Goal: Information Seeking & Learning: Learn about a topic

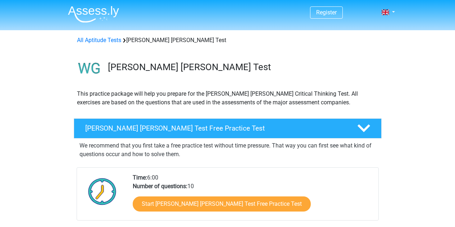
scroll to position [129, 0]
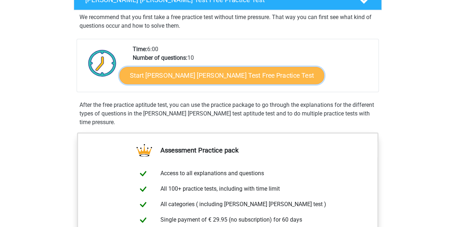
click at [204, 77] on link "Start Watson Glaser Test Free Practice Test" at bounding box center [222, 75] width 205 height 17
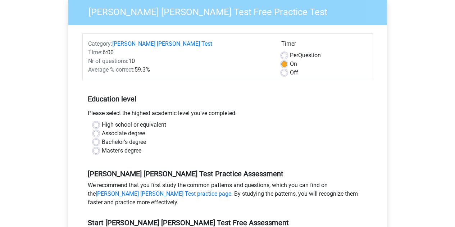
scroll to position [68, 0]
click at [290, 51] on label "Per Question" at bounding box center [305, 55] width 31 height 9
click at [285, 51] on input "Per Question" at bounding box center [285, 54] width 6 height 7
radio input "true"
click at [290, 60] on label "On" at bounding box center [293, 64] width 7 height 9
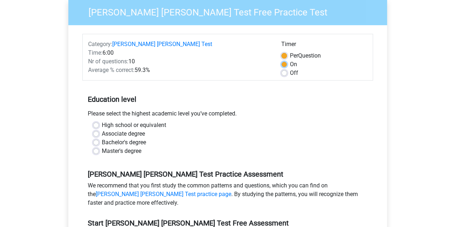
click at [284, 60] on input "On" at bounding box center [285, 63] width 6 height 7
radio input "true"
click at [290, 69] on label "Off" at bounding box center [294, 73] width 8 height 9
click at [284, 69] on input "Off" at bounding box center [285, 72] width 6 height 7
radio input "true"
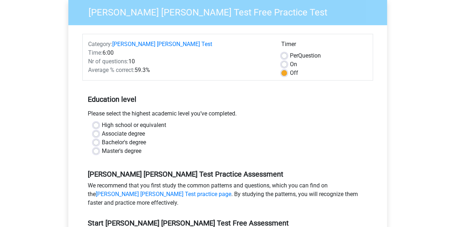
click at [290, 60] on label "On" at bounding box center [293, 64] width 7 height 9
click at [284, 60] on input "On" at bounding box center [285, 63] width 6 height 7
radio input "true"
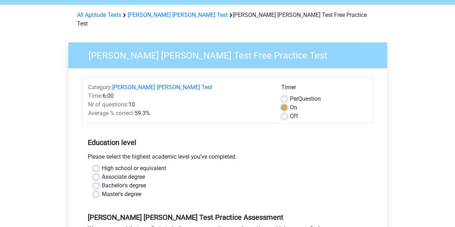
scroll to position [27, 0]
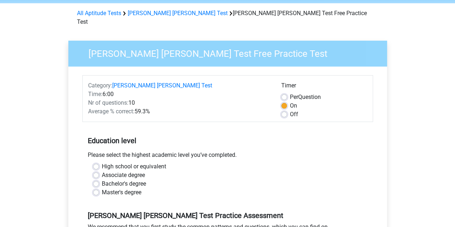
click at [290, 110] on label "Off" at bounding box center [294, 114] width 8 height 9
click at [285, 110] on input "Off" at bounding box center [285, 113] width 6 height 7
radio input "true"
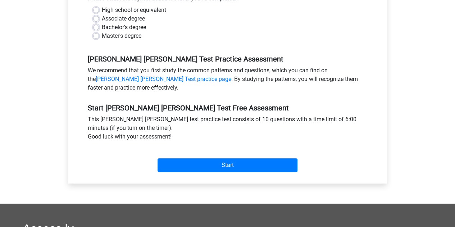
scroll to position [140, 0]
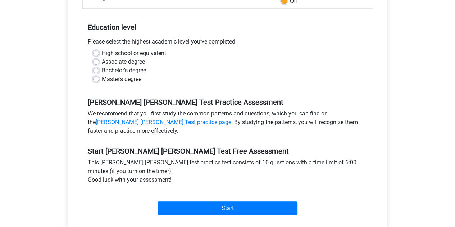
click at [102, 75] on label "Master's degree" at bounding box center [122, 79] width 40 height 9
click at [95, 75] on input "Master's degree" at bounding box center [96, 78] width 6 height 7
radio input "true"
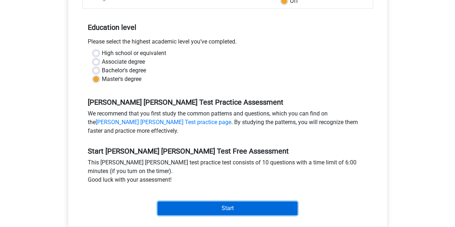
click at [235, 202] on input "Start" at bounding box center [228, 209] width 140 height 14
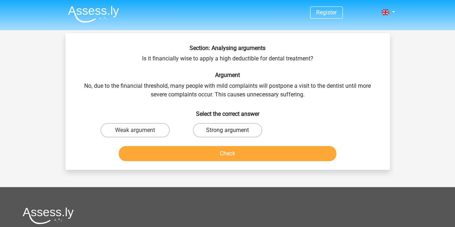
click at [227, 123] on label "Strong argument" at bounding box center [227, 130] width 69 height 14
click at [228, 130] on input "Strong argument" at bounding box center [230, 132] width 5 height 5
radio input "true"
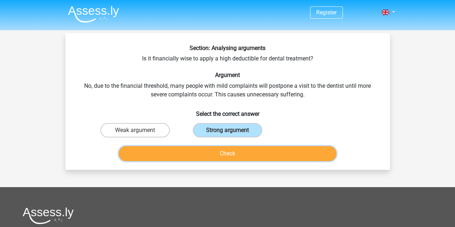
click at [226, 158] on button "Check" at bounding box center [228, 153] width 218 height 15
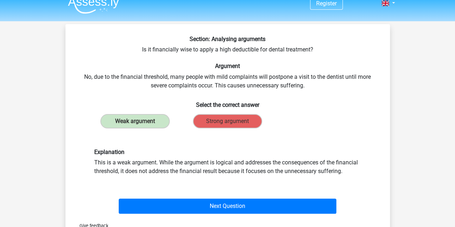
scroll to position [9, 0]
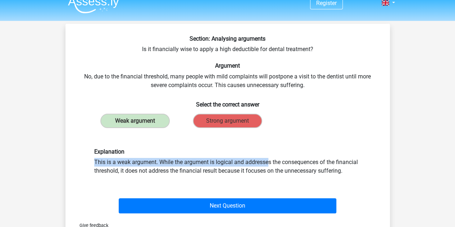
drag, startPoint x: 174, startPoint y: 160, endPoint x: 260, endPoint y: 154, distance: 87.0
click at [260, 154] on div "Explanation This is a weak argument. While the argument is logical and addresse…" at bounding box center [228, 161] width 278 height 27
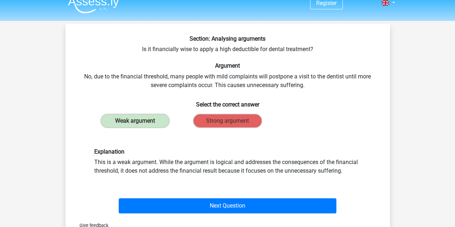
click at [292, 157] on div "Explanation This is a weak argument. While the argument is logical and addresse…" at bounding box center [228, 161] width 278 height 27
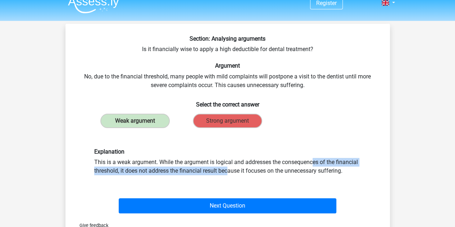
drag, startPoint x: 137, startPoint y: 171, endPoint x: 215, endPoint y: 165, distance: 78.0
click at [215, 165] on div "Explanation This is a weak argument. While the argument is logical and addresse…" at bounding box center [228, 161] width 278 height 27
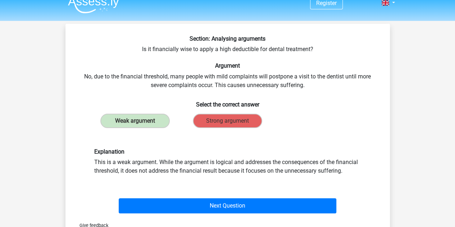
click at [244, 168] on div "Explanation This is a weak argument. While the argument is logical and addresse…" at bounding box center [228, 161] width 278 height 27
drag, startPoint x: 230, startPoint y: 170, endPoint x: 327, endPoint y: 177, distance: 97.4
click at [327, 177] on div "Explanation This is a weak argument. While the argument is logical and addresse…" at bounding box center [228, 162] width 302 height 62
click at [337, 174] on div "Explanation This is a weak argument. While the argument is logical and addresse…" at bounding box center [228, 161] width 278 height 27
drag, startPoint x: 248, startPoint y: 82, endPoint x: 314, endPoint y: 85, distance: 66.3
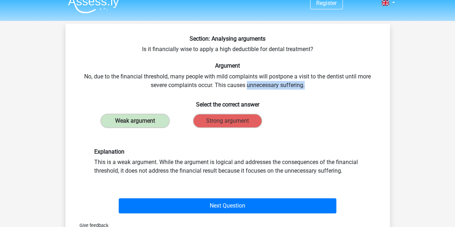
click at [314, 85] on div "Section: Analysing arguments Is it financially wise to apply a high deductible …" at bounding box center [227, 125] width 319 height 181
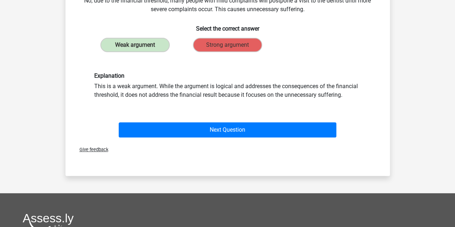
scroll to position [86, 0]
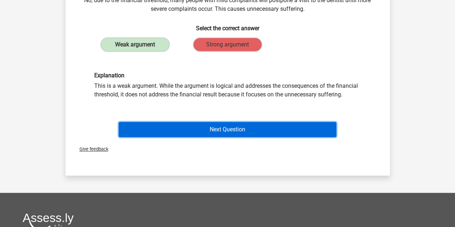
click at [234, 132] on button "Next Question" at bounding box center [228, 129] width 218 height 15
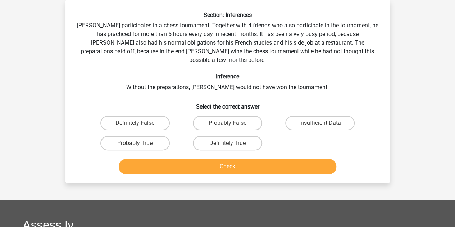
scroll to position [0, 0]
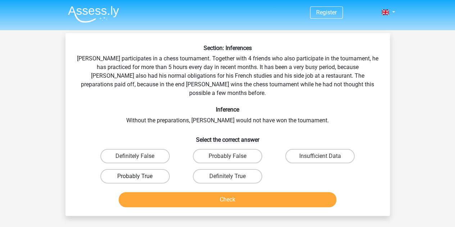
click at [148, 169] on label "Probably True" at bounding box center [134, 176] width 69 height 14
click at [140, 176] on input "Probably True" at bounding box center [137, 178] width 5 height 5
radio input "true"
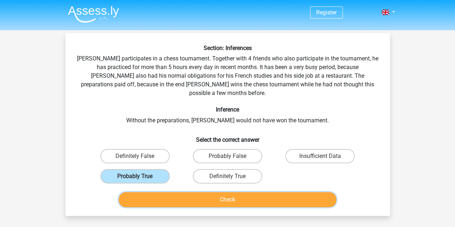
click at [193, 192] on button "Check" at bounding box center [228, 199] width 218 height 15
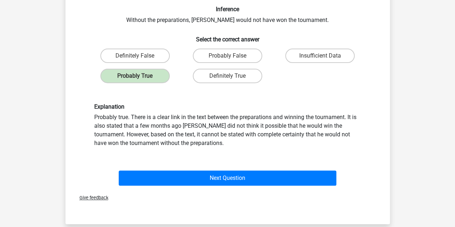
scroll to position [101, 0]
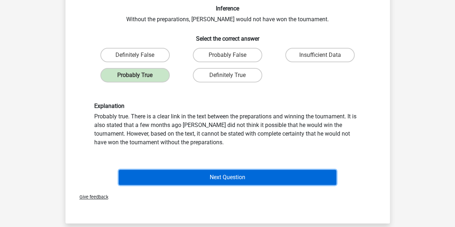
click at [204, 171] on button "Next Question" at bounding box center [228, 177] width 218 height 15
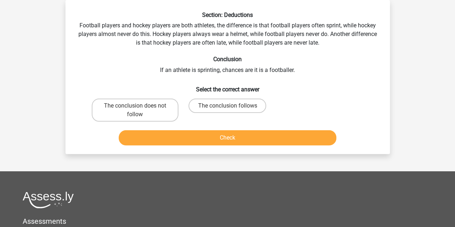
scroll to position [0, 0]
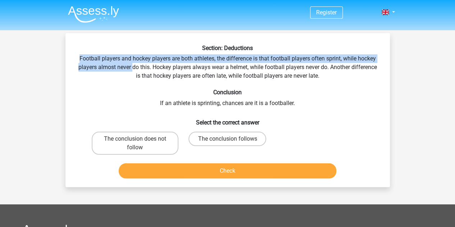
drag, startPoint x: 79, startPoint y: 59, endPoint x: 145, endPoint y: 72, distance: 67.5
click at [145, 72] on div "Section: Deductions Football players and hockey players are both athletes, the …" at bounding box center [227, 113] width 319 height 137
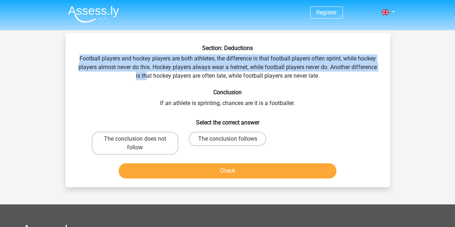
click at [179, 71] on div "Section: Deductions Football players and hockey players are both athletes, the …" at bounding box center [227, 113] width 319 height 137
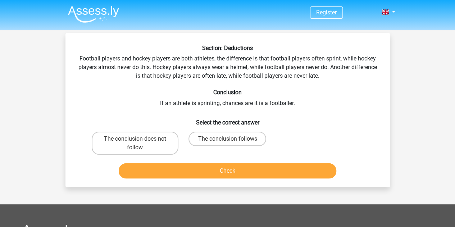
click at [419, 129] on div "Register Nederlands English" at bounding box center [227, 197] width 455 height 395
click at [215, 140] on label "The conclusion follows" at bounding box center [228, 139] width 78 height 14
click at [228, 140] on input "The conclusion follows" at bounding box center [230, 141] width 5 height 5
radio input "true"
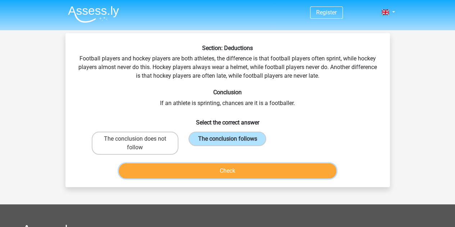
click at [231, 177] on button "Check" at bounding box center [228, 170] width 218 height 15
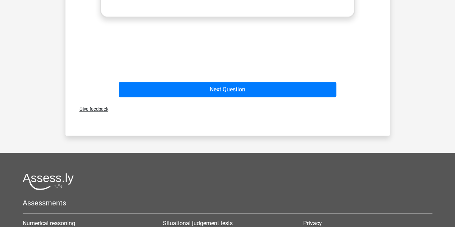
scroll to position [314, 0]
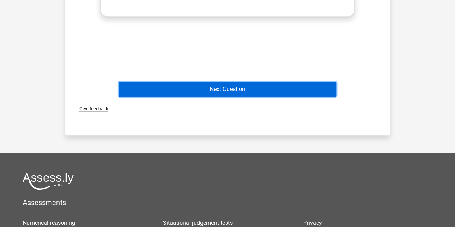
click at [234, 86] on button "Next Question" at bounding box center [228, 89] width 218 height 15
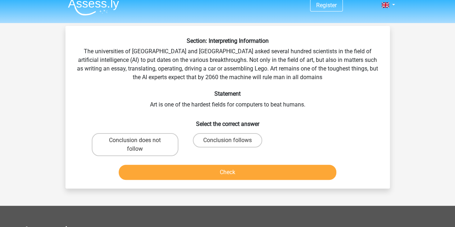
scroll to position [0, 0]
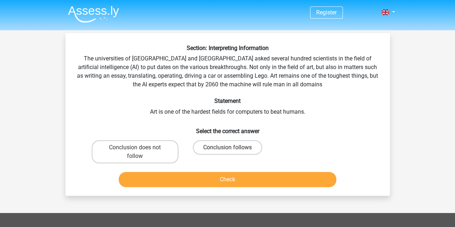
click at [220, 147] on label "Conclusion follows" at bounding box center [227, 147] width 69 height 14
click at [228, 148] on input "Conclusion follows" at bounding box center [230, 150] width 5 height 5
radio input "true"
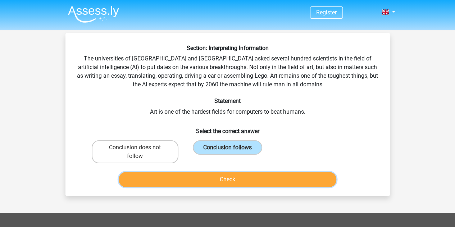
click at [209, 183] on button "Check" at bounding box center [228, 179] width 218 height 15
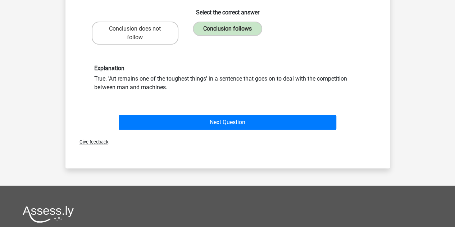
scroll to position [119, 0]
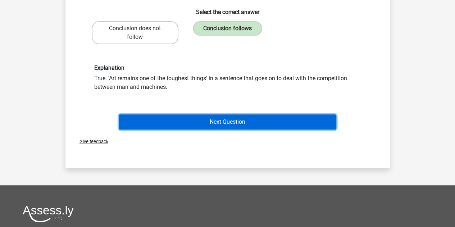
click at [210, 118] on button "Next Question" at bounding box center [228, 121] width 218 height 15
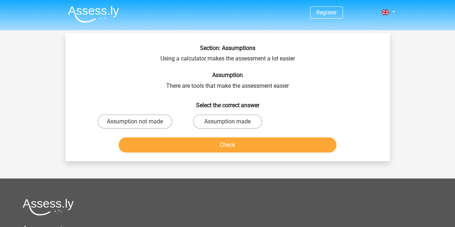
scroll to position [0, 0]
click at [135, 127] on label "Assumption not made" at bounding box center [135, 121] width 75 height 14
click at [135, 126] on input "Assumption not made" at bounding box center [137, 124] width 5 height 5
radio input "true"
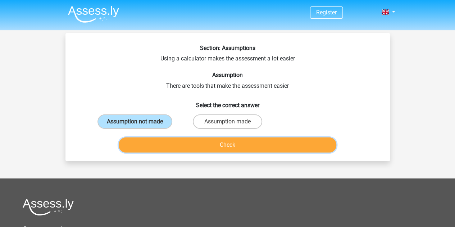
click at [185, 147] on button "Check" at bounding box center [228, 145] width 218 height 15
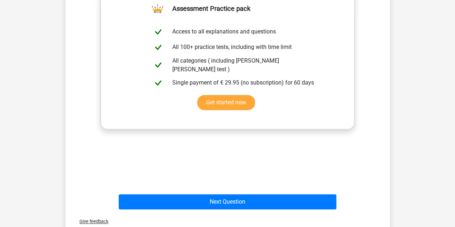
scroll to position [181, 0]
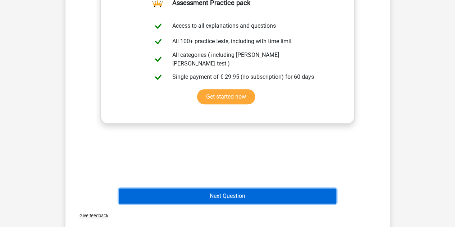
click at [231, 193] on button "Next Question" at bounding box center [228, 196] width 218 height 15
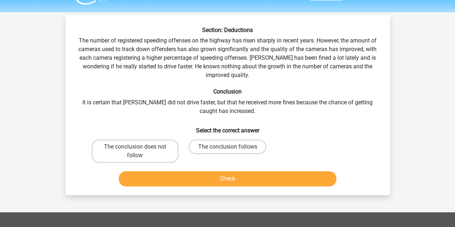
scroll to position [17, 0]
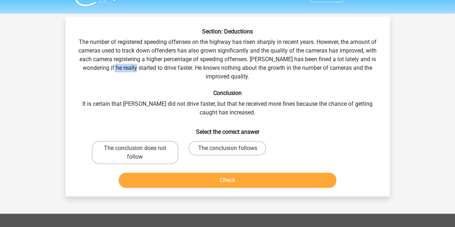
drag, startPoint x: 104, startPoint y: 69, endPoint x: 128, endPoint y: 71, distance: 23.5
click at [128, 71] on div "Section: Deductions The number of registered speeding offenses on the highway h…" at bounding box center [227, 109] width 319 height 163
click at [147, 69] on div "Section: Deductions The number of registered speeding offenses on the highway h…" at bounding box center [227, 109] width 319 height 163
drag, startPoint x: 94, startPoint y: 103, endPoint x: 134, endPoint y: 105, distance: 39.6
click at [134, 105] on div "Section: Deductions The number of registered speeding offenses on the highway h…" at bounding box center [227, 109] width 319 height 163
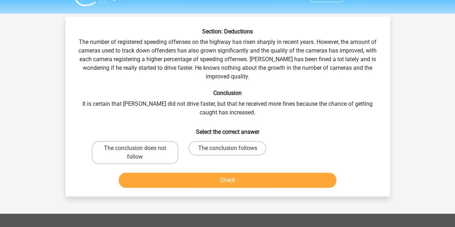
click at [179, 104] on div "Section: Deductions The number of registered speeding offenses on the highway h…" at bounding box center [227, 109] width 319 height 163
click at [145, 152] on label "The conclusion does not follow" at bounding box center [135, 152] width 87 height 23
click at [140, 152] on input "The conclusion does not follow" at bounding box center [137, 150] width 5 height 5
radio input "true"
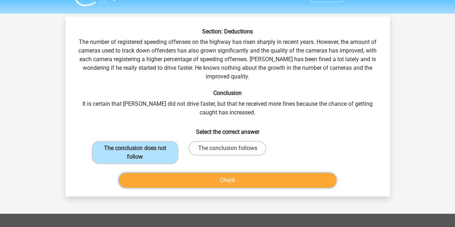
click at [198, 181] on button "Check" at bounding box center [228, 180] width 218 height 15
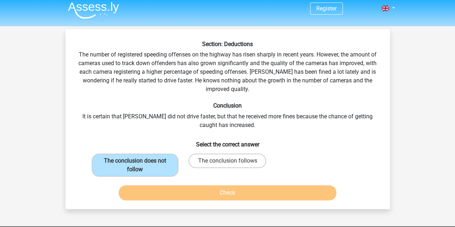
scroll to position [0, 0]
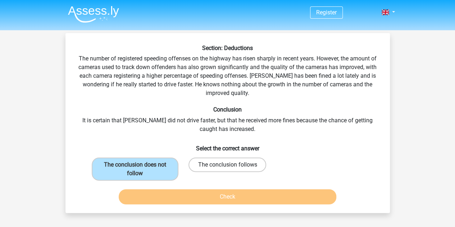
click at [230, 162] on label "The conclusion follows" at bounding box center [228, 165] width 78 height 14
click at [230, 165] on input "The conclusion follows" at bounding box center [230, 167] width 5 height 5
radio input "true"
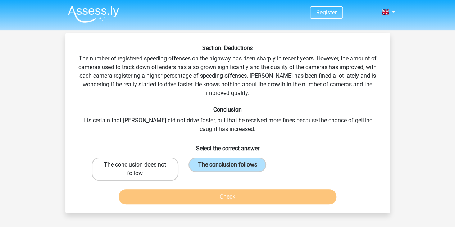
click at [152, 170] on label "The conclusion does not follow" at bounding box center [135, 169] width 87 height 23
click at [140, 170] on input "The conclusion does not follow" at bounding box center [137, 167] width 5 height 5
radio input "true"
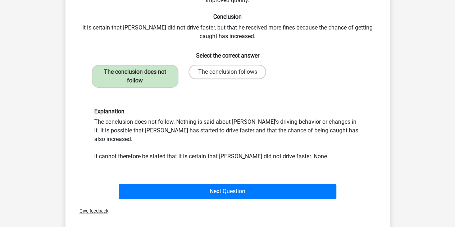
scroll to position [94, 0]
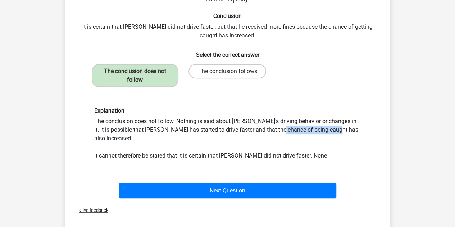
drag, startPoint x: 189, startPoint y: 132, endPoint x: 248, endPoint y: 129, distance: 58.8
click at [248, 129] on div "Explanation The conclusion does not follow. Nothing is said about Peter's drivi…" at bounding box center [228, 133] width 278 height 53
click at [283, 136] on div "Explanation The conclusion does not follow. Nothing is said about Peter's drivi…" at bounding box center [228, 133] width 278 height 53
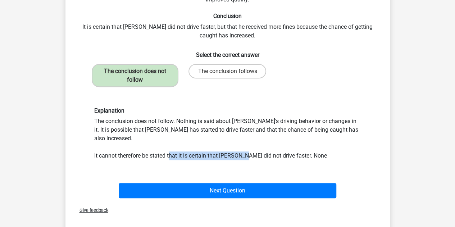
drag, startPoint x: 171, startPoint y: 145, endPoint x: 255, endPoint y: 149, distance: 83.3
click at [255, 149] on div "Explanation The conclusion does not follow. Nothing is said about Peter's drivi…" at bounding box center [228, 133] width 278 height 53
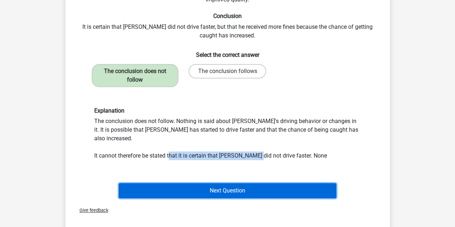
click at [246, 183] on button "Next Question" at bounding box center [228, 190] width 218 height 15
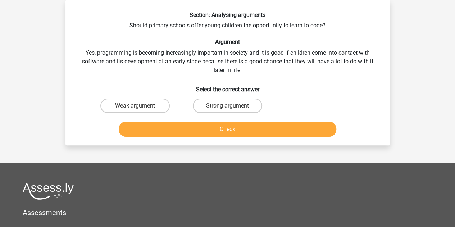
scroll to position [0, 0]
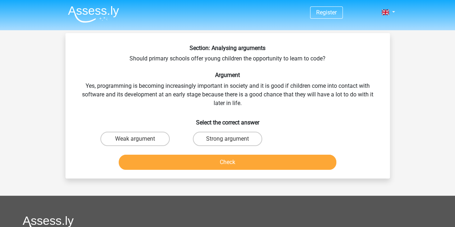
click at [228, 142] on input "Strong argument" at bounding box center [230, 141] width 5 height 5
radio input "true"
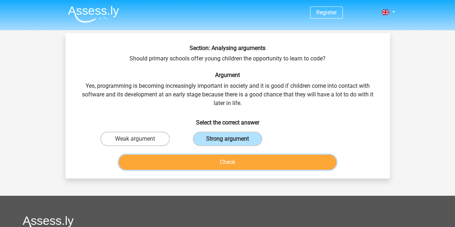
click at [228, 161] on button "Check" at bounding box center [228, 162] width 218 height 15
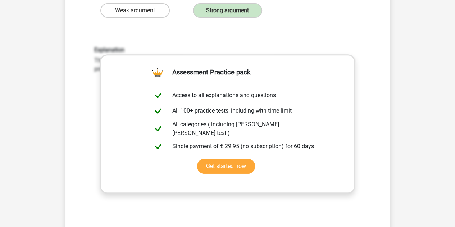
scroll to position [211, 0]
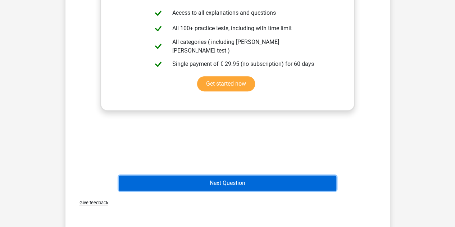
click at [231, 185] on button "Next Question" at bounding box center [228, 183] width 218 height 15
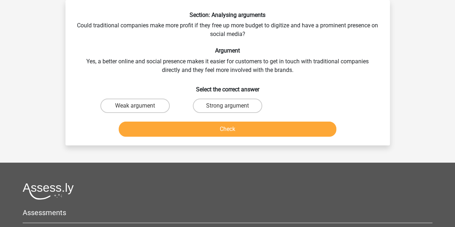
scroll to position [0, 0]
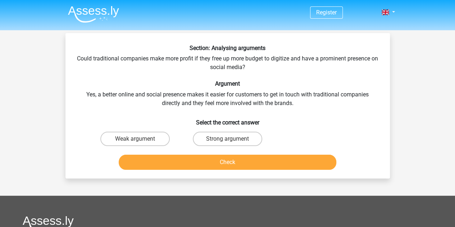
click at [228, 140] on input "Strong argument" at bounding box center [230, 141] width 5 height 5
radio input "true"
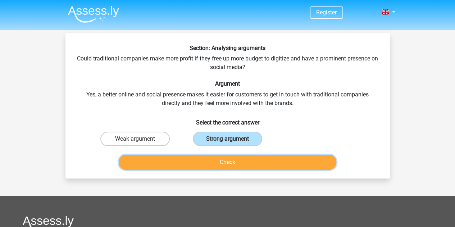
click at [234, 166] on button "Check" at bounding box center [228, 162] width 218 height 15
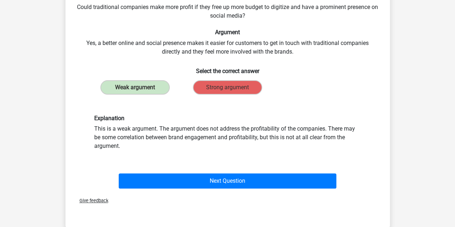
scroll to position [53, 0]
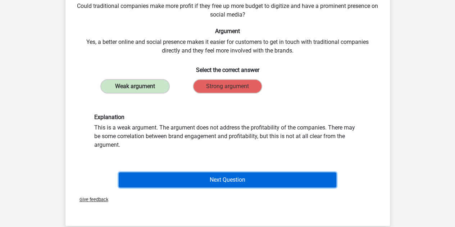
click at [235, 181] on button "Next Question" at bounding box center [228, 179] width 218 height 15
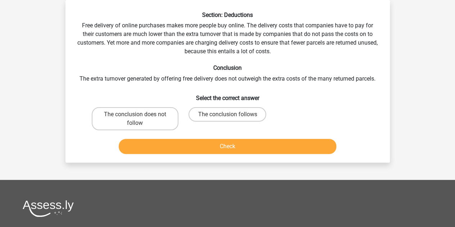
scroll to position [0, 0]
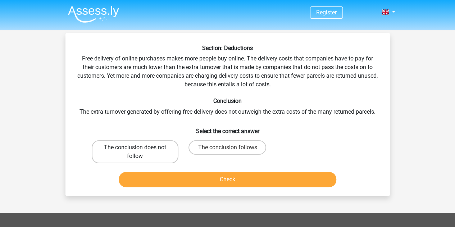
click at [140, 153] on label "The conclusion does not follow" at bounding box center [135, 151] width 87 height 23
click at [140, 152] on input "The conclusion does not follow" at bounding box center [137, 150] width 5 height 5
radio input "true"
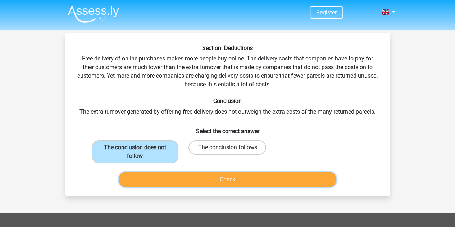
click at [197, 179] on button "Check" at bounding box center [228, 179] width 218 height 15
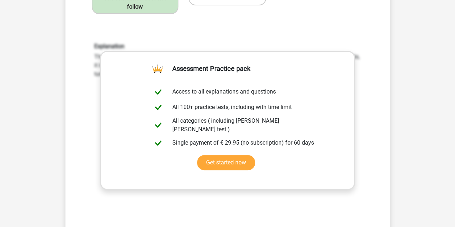
scroll to position [190, 0]
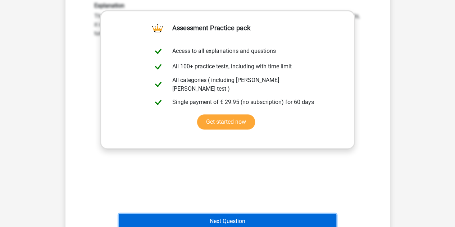
click at [268, 221] on button "Next Question" at bounding box center [228, 221] width 218 height 15
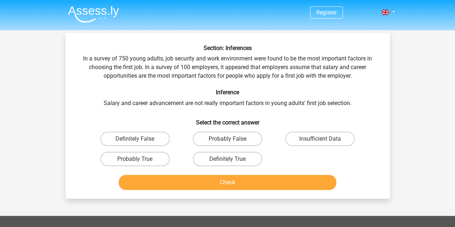
scroll to position [0, 0]
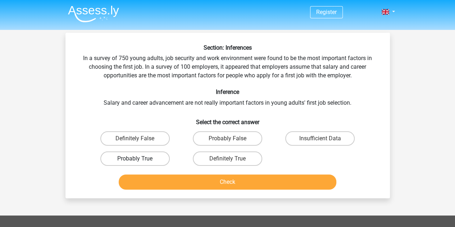
click at [129, 155] on label "Probably True" at bounding box center [134, 159] width 69 height 14
click at [135, 159] on input "Probably True" at bounding box center [137, 161] width 5 height 5
radio input "true"
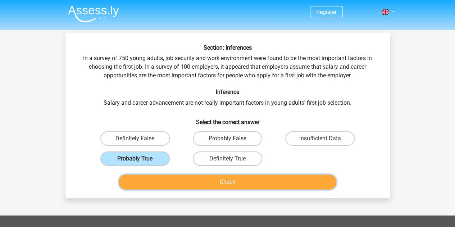
click at [219, 179] on button "Check" at bounding box center [228, 182] width 218 height 15
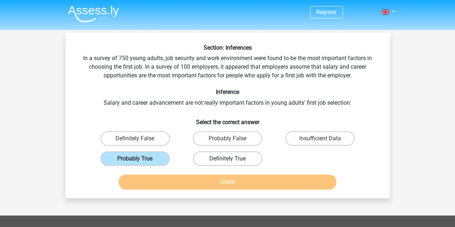
click at [227, 157] on label "Definitely True" at bounding box center [227, 159] width 69 height 14
click at [228, 159] on input "Definitely True" at bounding box center [230, 161] width 5 height 5
radio input "true"
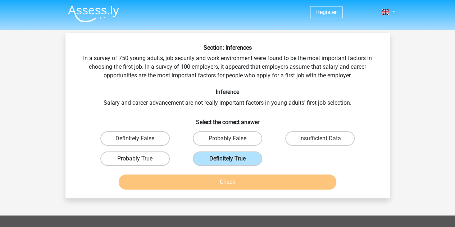
click at [156, 159] on label "Probably True" at bounding box center [134, 159] width 69 height 14
click at [140, 159] on input "Probably True" at bounding box center [137, 161] width 5 height 5
radio input "true"
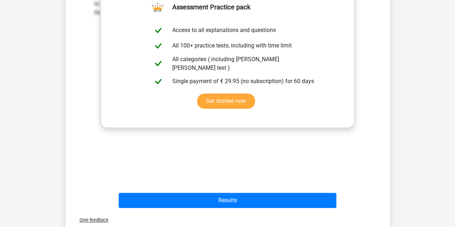
scroll to position [225, 0]
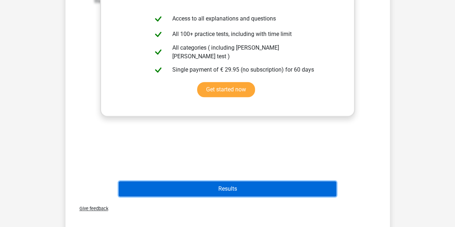
click at [235, 192] on button "Results" at bounding box center [228, 188] width 218 height 15
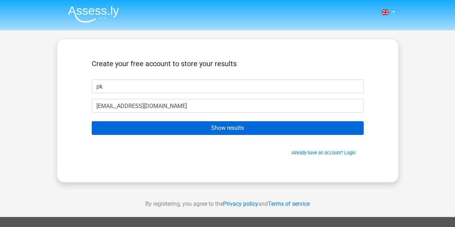
type input "sffhty@gmail.com"
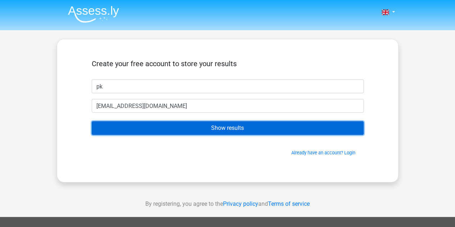
click at [233, 129] on input "Show results" at bounding box center [228, 128] width 272 height 14
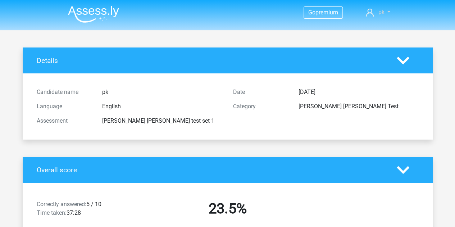
click at [388, 10] on link "pk" at bounding box center [378, 12] width 30 height 9
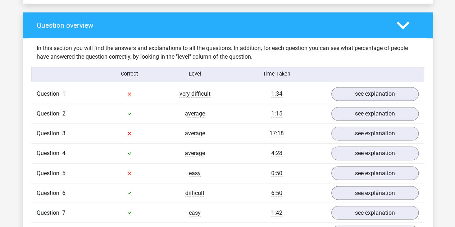
scroll to position [531, 0]
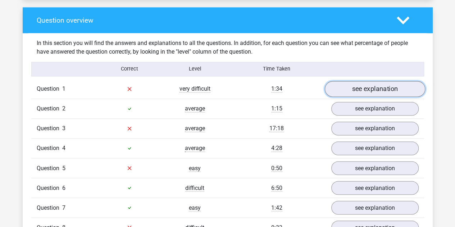
click at [366, 90] on link "see explanation" at bounding box center [375, 89] width 100 height 16
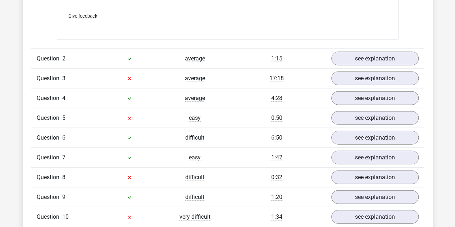
scroll to position [772, 0]
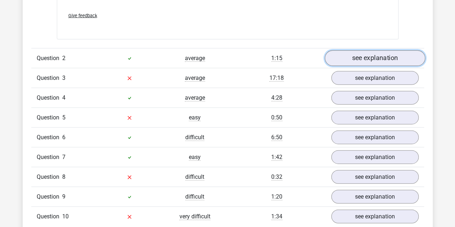
click at [379, 54] on link "see explanation" at bounding box center [375, 58] width 100 height 16
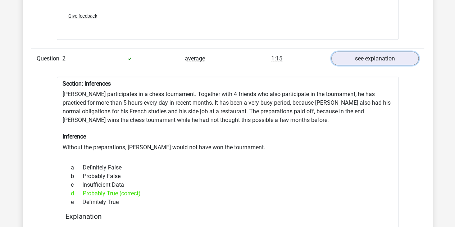
scroll to position [769, 0]
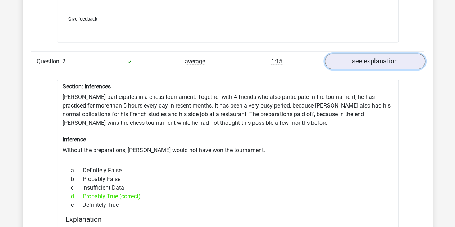
click at [357, 60] on link "see explanation" at bounding box center [375, 62] width 100 height 16
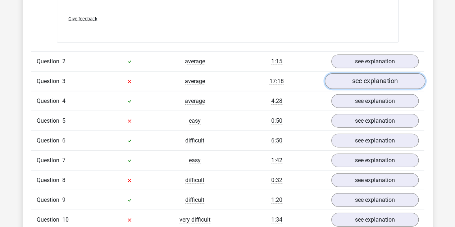
click at [359, 73] on link "see explanation" at bounding box center [375, 81] width 100 height 16
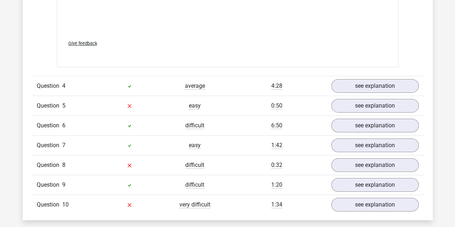
scroll to position [1169, 0]
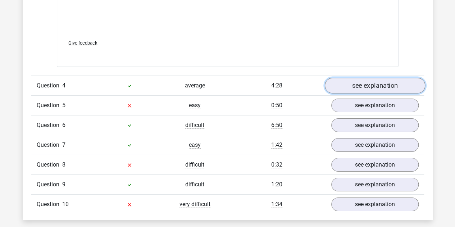
click at [359, 79] on link "see explanation" at bounding box center [375, 86] width 100 height 16
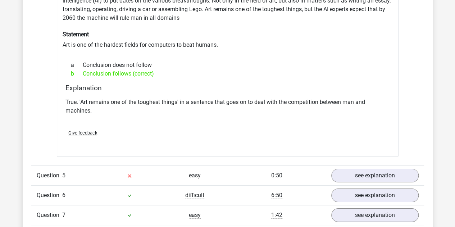
scroll to position [1298, 0]
click at [368, 175] on link "see explanation" at bounding box center [375, 176] width 100 height 16
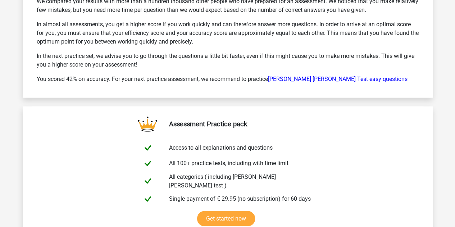
scroll to position [2264, 0]
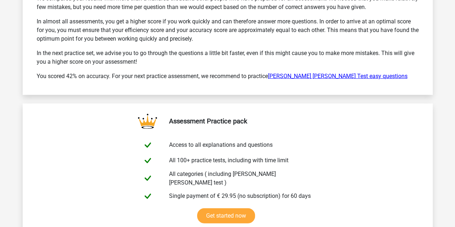
click at [323, 73] on link "Watson Glaser Test easy questions" at bounding box center [338, 76] width 140 height 7
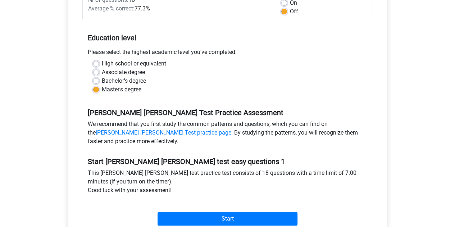
scroll to position [122, 0]
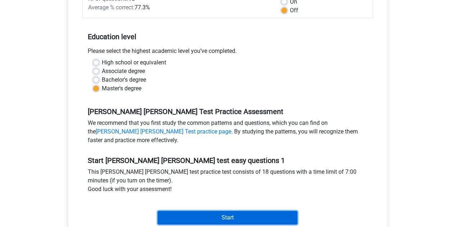
click at [236, 222] on input "Start" at bounding box center [228, 218] width 140 height 14
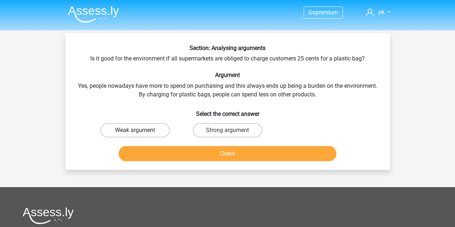
click at [130, 127] on label "Weak argument" at bounding box center [134, 130] width 69 height 14
click at [135, 130] on input "Weak argument" at bounding box center [137, 132] width 5 height 5
radio input "true"
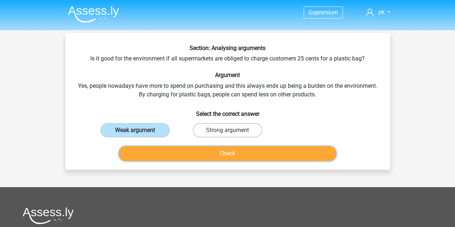
click at [195, 154] on button "Check" at bounding box center [228, 153] width 218 height 15
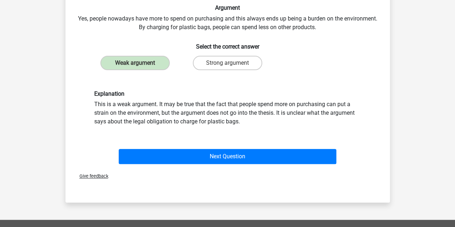
scroll to position [68, 0]
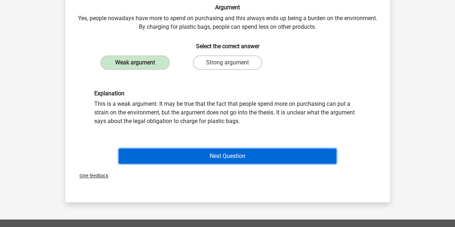
click at [195, 154] on button "Next Question" at bounding box center [228, 156] width 218 height 15
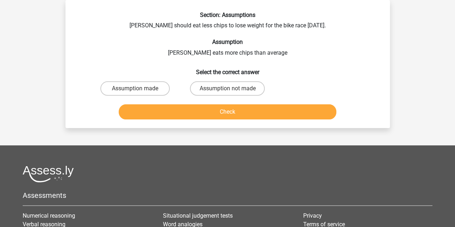
scroll to position [0, 0]
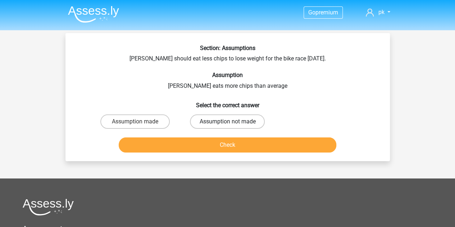
click at [232, 126] on label "Assumption not made" at bounding box center [227, 121] width 75 height 14
click at [232, 126] on input "Assumption not made" at bounding box center [230, 124] width 5 height 5
radio input "true"
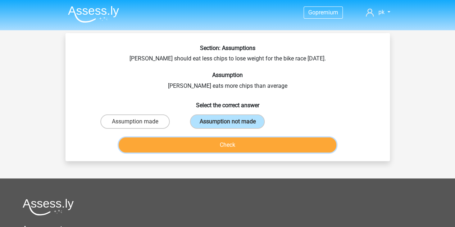
click at [235, 147] on button "Check" at bounding box center [228, 145] width 218 height 15
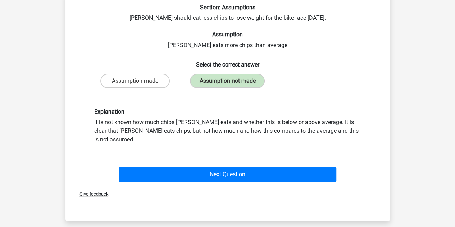
scroll to position [40, 0]
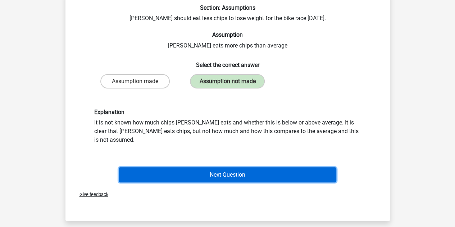
click at [255, 167] on button "Next Question" at bounding box center [228, 174] width 218 height 15
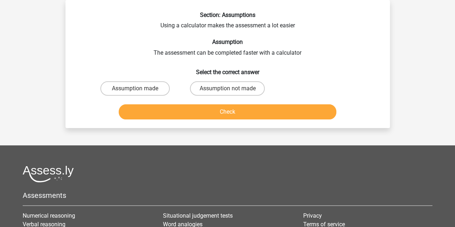
scroll to position [0, 0]
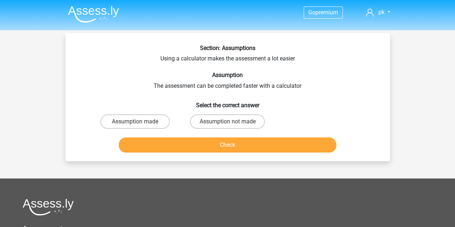
click at [135, 123] on input "Assumption made" at bounding box center [137, 124] width 5 height 5
radio input "true"
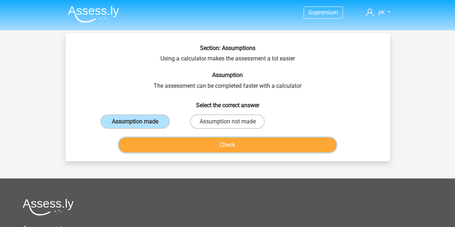
click at [192, 145] on button "Check" at bounding box center [228, 145] width 218 height 15
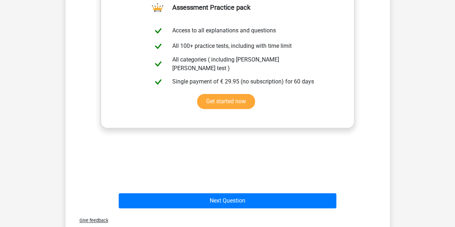
scroll to position [178, 0]
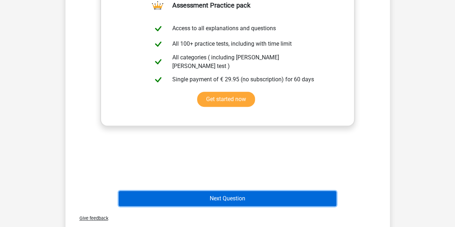
click at [237, 197] on button "Next Question" at bounding box center [228, 198] width 218 height 15
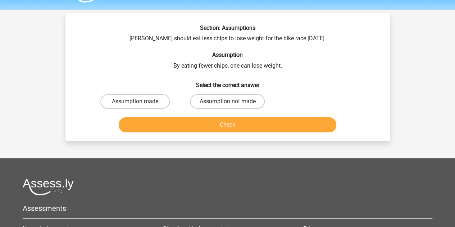
scroll to position [2, 0]
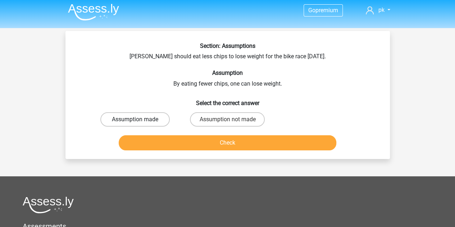
click at [136, 116] on label "Assumption made" at bounding box center [134, 119] width 69 height 14
click at [136, 120] on input "Assumption made" at bounding box center [137, 122] width 5 height 5
radio input "true"
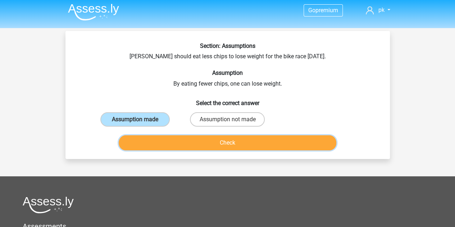
click at [189, 139] on button "Check" at bounding box center [228, 142] width 218 height 15
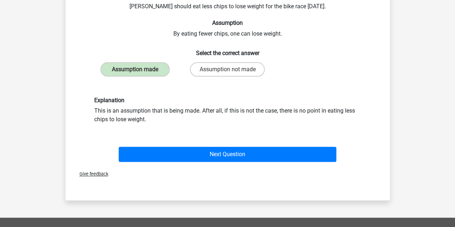
scroll to position [54, 0]
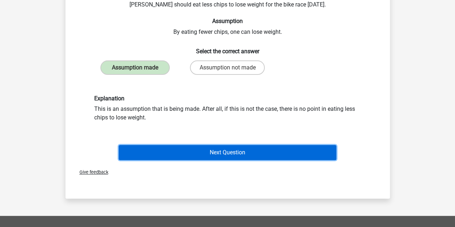
click at [212, 150] on button "Next Question" at bounding box center [228, 152] width 218 height 15
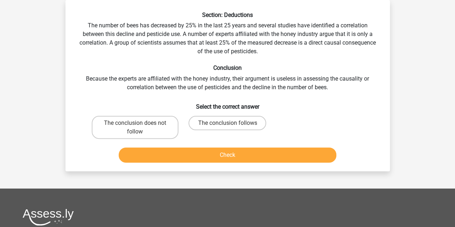
scroll to position [0, 0]
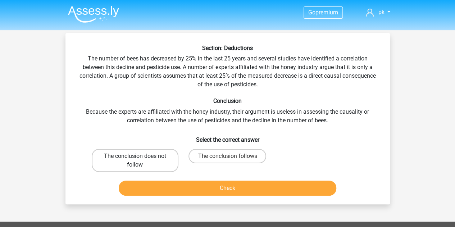
click at [149, 169] on label "The conclusion does not follow" at bounding box center [135, 160] width 87 height 23
click at [140, 161] on input "The conclusion does not follow" at bounding box center [137, 158] width 5 height 5
radio input "true"
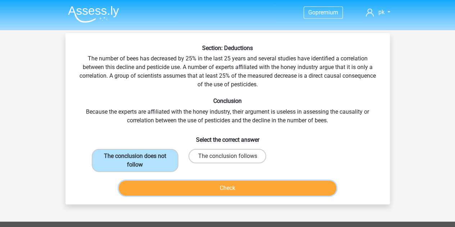
click at [206, 186] on button "Check" at bounding box center [228, 188] width 218 height 15
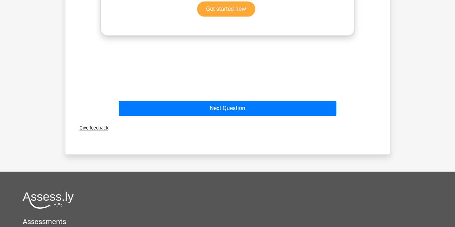
scroll to position [318, 0]
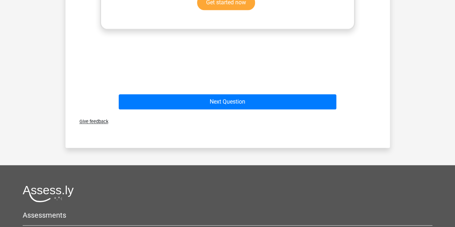
click at [252, 92] on div "Next Question" at bounding box center [228, 101] width 302 height 24
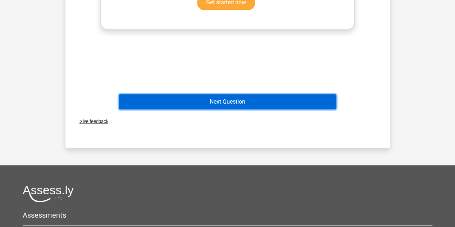
click at [247, 105] on button "Next Question" at bounding box center [228, 101] width 218 height 15
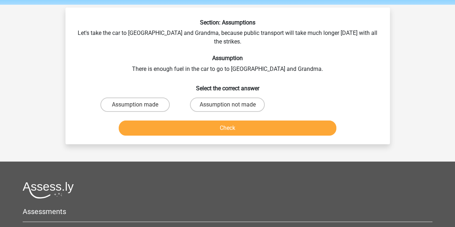
scroll to position [25, 0]
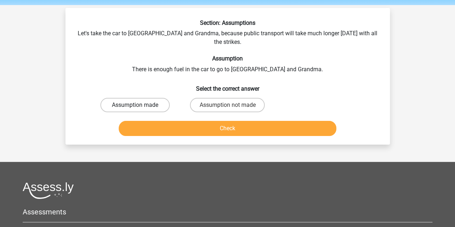
click at [153, 98] on label "Assumption made" at bounding box center [134, 105] width 69 height 14
click at [140, 105] on input "Assumption made" at bounding box center [137, 107] width 5 height 5
radio input "true"
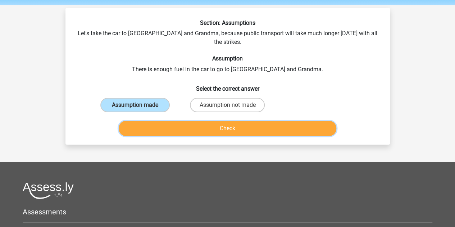
click at [191, 121] on button "Check" at bounding box center [228, 128] width 218 height 15
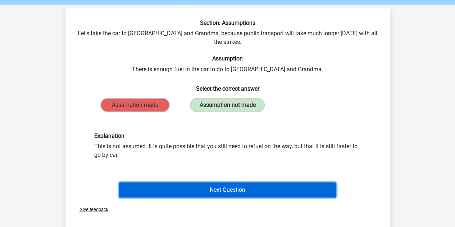
click at [225, 184] on button "Next Question" at bounding box center [228, 190] width 218 height 15
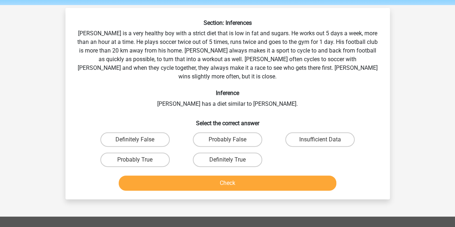
scroll to position [33, 0]
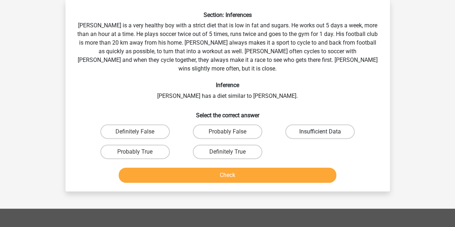
click at [324, 125] on label "Insufficient Data" at bounding box center [319, 132] width 69 height 14
click at [324, 132] on input "Insufficient Data" at bounding box center [322, 134] width 5 height 5
radio input "true"
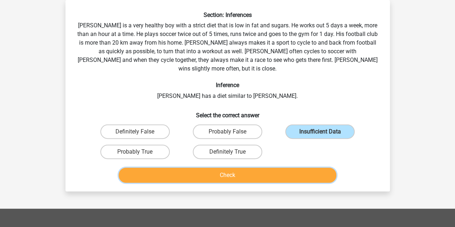
click at [226, 168] on button "Check" at bounding box center [228, 175] width 218 height 15
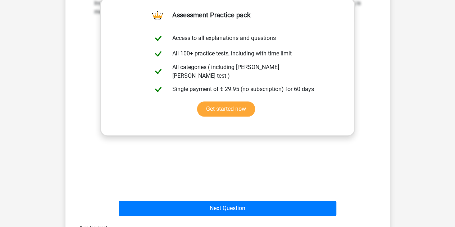
scroll to position [248, 0]
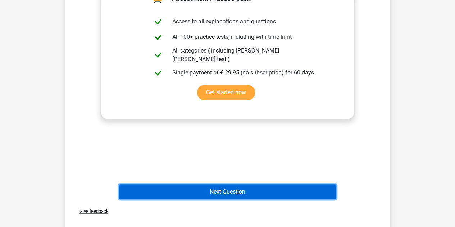
click at [226, 184] on button "Next Question" at bounding box center [228, 191] width 218 height 15
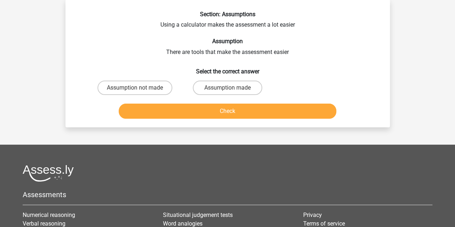
scroll to position [33, 0]
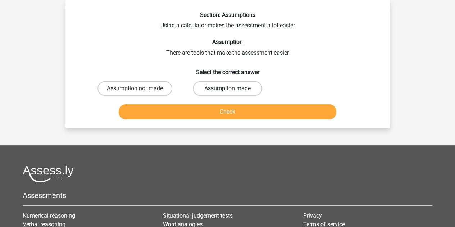
click at [222, 85] on label "Assumption made" at bounding box center [227, 88] width 69 height 14
click at [228, 89] on input "Assumption made" at bounding box center [230, 91] width 5 height 5
radio input "true"
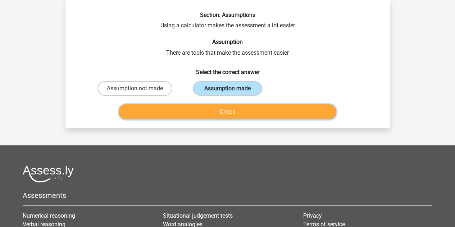
click at [215, 114] on button "Check" at bounding box center [228, 111] width 218 height 15
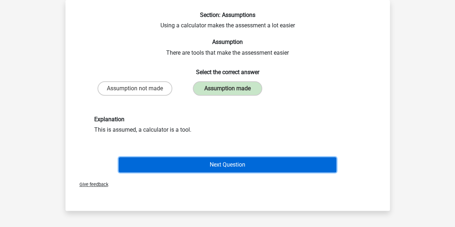
click at [234, 161] on button "Next Question" at bounding box center [228, 164] width 218 height 15
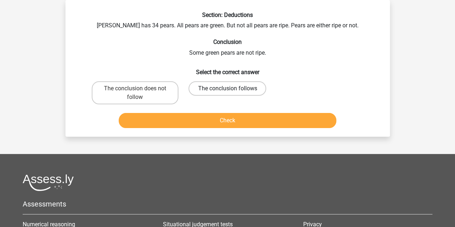
click at [233, 91] on label "The conclusion follows" at bounding box center [228, 88] width 78 height 14
click at [232, 91] on input "The conclusion follows" at bounding box center [230, 91] width 5 height 5
radio input "true"
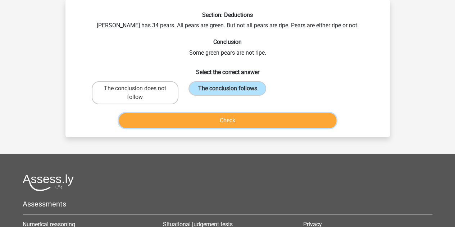
click at [242, 126] on button "Check" at bounding box center [228, 120] width 218 height 15
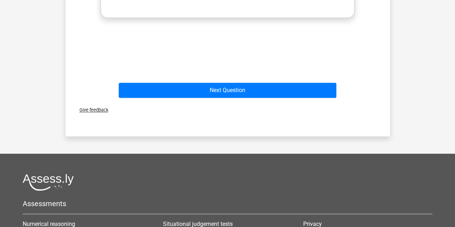
scroll to position [296, 0]
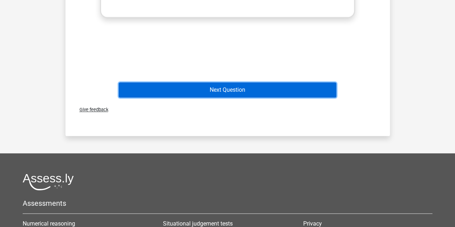
click at [240, 90] on button "Next Question" at bounding box center [228, 89] width 218 height 15
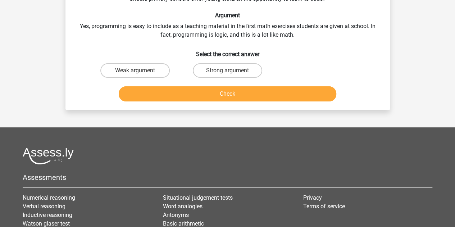
scroll to position [33, 0]
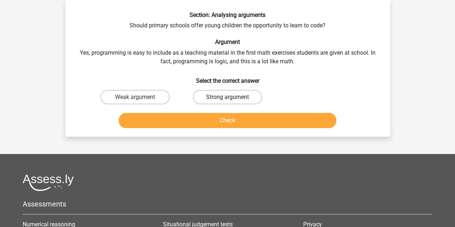
click at [228, 96] on label "Strong argument" at bounding box center [227, 97] width 69 height 14
click at [228, 97] on input "Strong argument" at bounding box center [230, 99] width 5 height 5
radio input "true"
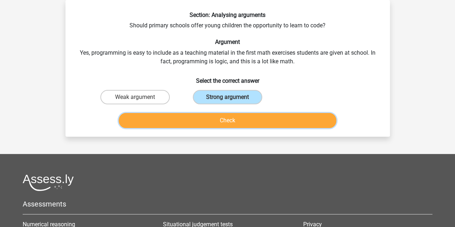
click at [235, 121] on button "Check" at bounding box center [228, 120] width 218 height 15
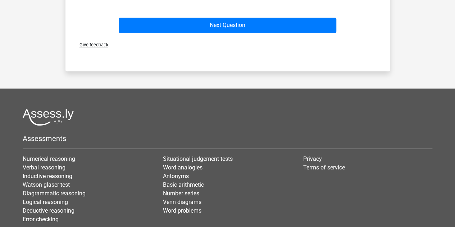
scroll to position [361, 0]
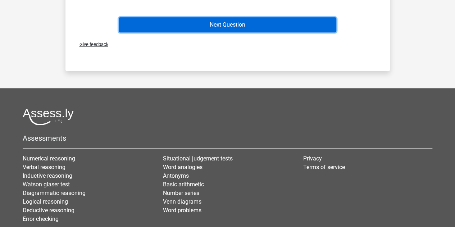
click at [241, 24] on button "Next Question" at bounding box center [228, 24] width 218 height 15
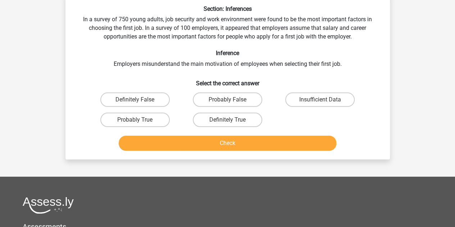
scroll to position [33, 0]
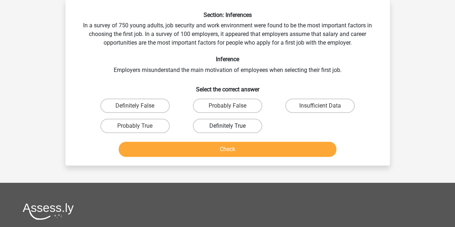
click at [239, 125] on label "Definitely True" at bounding box center [227, 126] width 69 height 14
click at [232, 126] on input "Definitely True" at bounding box center [230, 128] width 5 height 5
radio input "true"
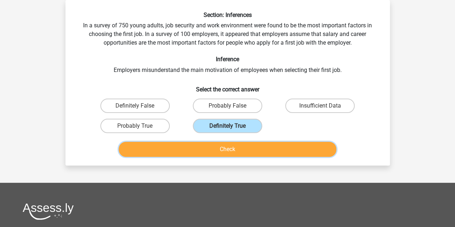
click at [235, 146] on button "Check" at bounding box center [228, 149] width 218 height 15
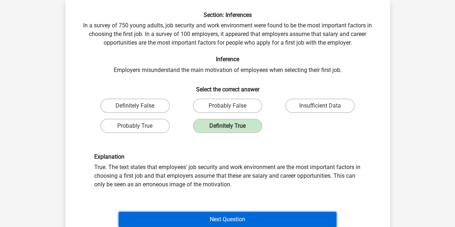
click at [237, 219] on button "Next Question" at bounding box center [228, 219] width 218 height 15
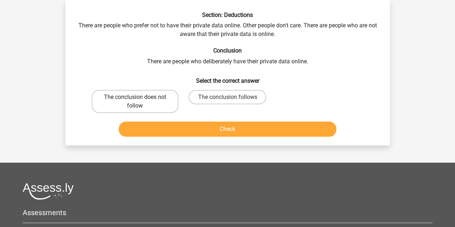
click at [146, 98] on label "The conclusion does not follow" at bounding box center [135, 101] width 87 height 23
click at [140, 98] on input "The conclusion does not follow" at bounding box center [137, 99] width 5 height 5
radio input "true"
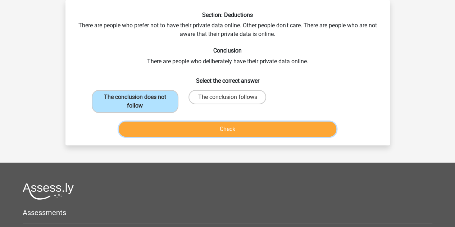
click at [228, 123] on button "Check" at bounding box center [228, 129] width 218 height 15
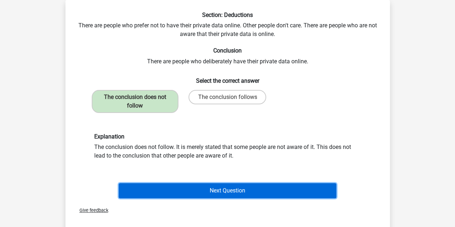
click at [224, 191] on button "Next Question" at bounding box center [228, 190] width 218 height 15
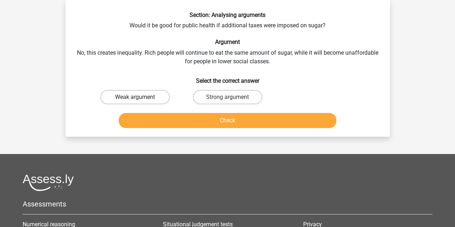
click at [126, 98] on label "Weak argument" at bounding box center [134, 97] width 69 height 14
click at [135, 98] on input "Weak argument" at bounding box center [137, 99] width 5 height 5
radio input "true"
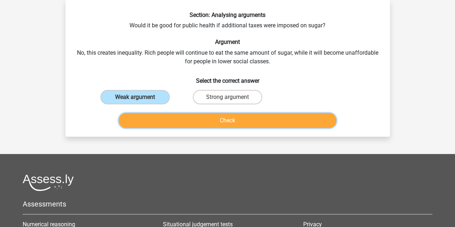
click at [192, 118] on button "Check" at bounding box center [228, 120] width 218 height 15
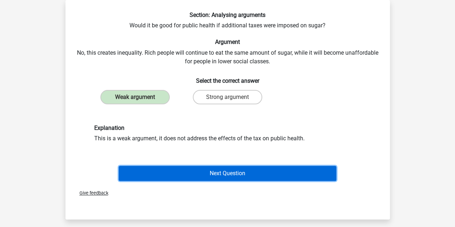
click at [215, 177] on button "Next Question" at bounding box center [228, 173] width 218 height 15
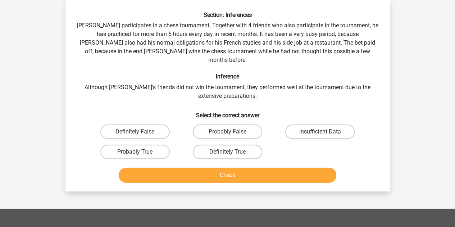
click at [330, 125] on label "Insufficient Data" at bounding box center [319, 132] width 69 height 14
click at [325, 132] on input "Insufficient Data" at bounding box center [322, 134] width 5 height 5
radio input "true"
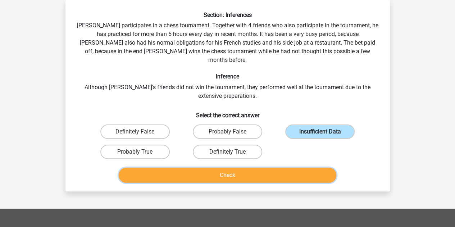
click at [267, 168] on button "Check" at bounding box center [228, 175] width 218 height 15
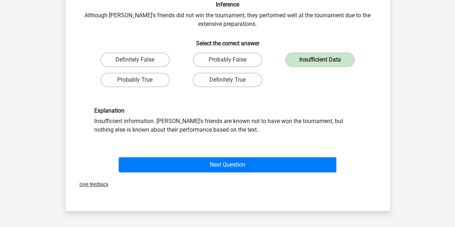
scroll to position [104, 0]
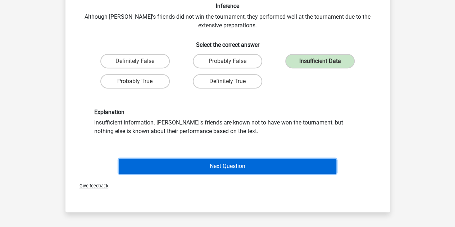
click at [256, 159] on button "Next Question" at bounding box center [228, 166] width 218 height 15
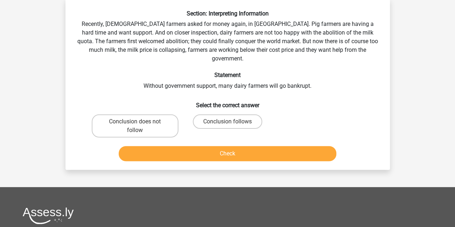
scroll to position [33, 0]
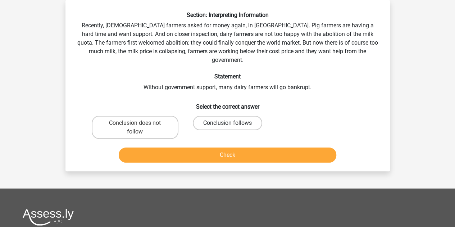
click at [239, 117] on label "Conclusion follows" at bounding box center [227, 123] width 69 height 14
click at [232, 123] on input "Conclusion follows" at bounding box center [230, 125] width 5 height 5
radio input "true"
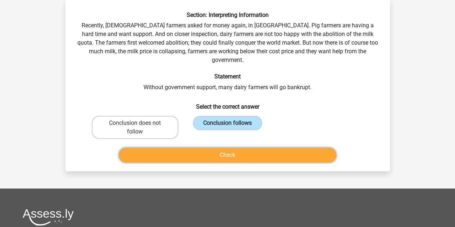
click at [240, 152] on button "Check" at bounding box center [228, 155] width 218 height 15
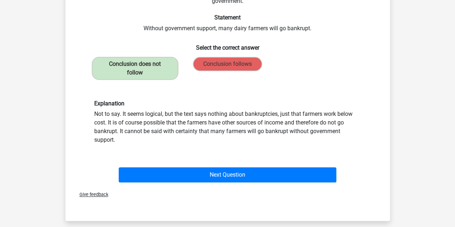
scroll to position [93, 0]
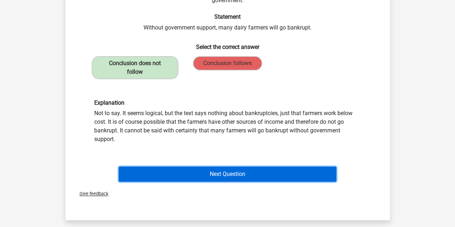
click at [233, 167] on button "Next Question" at bounding box center [228, 174] width 218 height 15
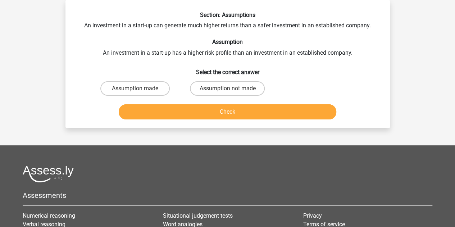
scroll to position [33, 0]
click at [233, 92] on label "Assumption not made" at bounding box center [227, 88] width 75 height 14
click at [232, 92] on input "Assumption not made" at bounding box center [230, 91] width 5 height 5
radio input "true"
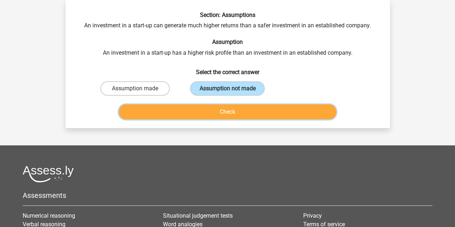
click at [231, 113] on button "Check" at bounding box center [228, 111] width 218 height 15
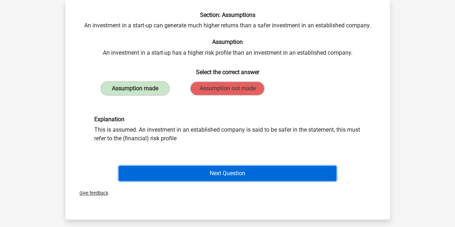
click at [225, 168] on button "Next Question" at bounding box center [228, 173] width 218 height 15
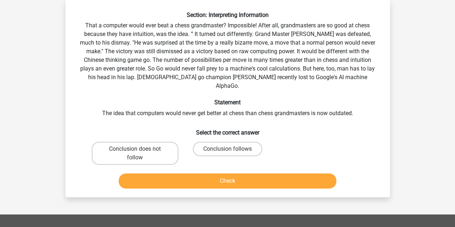
click at [214, 58] on div "Section: Interpreting Information That a computer would ever beat a chess grand…" at bounding box center [227, 102] width 319 height 180
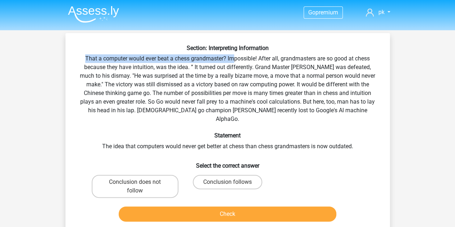
drag, startPoint x: 84, startPoint y: 57, endPoint x: 233, endPoint y: 62, distance: 149.5
click at [233, 62] on div "Section: Interpreting Information That a computer would ever beat a chess grand…" at bounding box center [227, 135] width 319 height 180
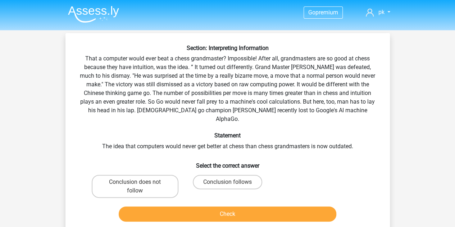
click at [256, 60] on div "Section: Interpreting Information That a computer would ever beat a chess grand…" at bounding box center [227, 135] width 319 height 180
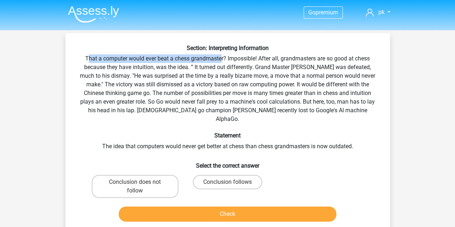
drag, startPoint x: 86, startPoint y: 58, endPoint x: 221, endPoint y: 59, distance: 135.0
click at [221, 59] on div "Section: Interpreting Information That a computer would ever beat a chess grand…" at bounding box center [227, 135] width 319 height 180
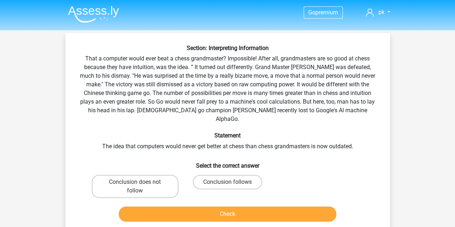
click at [237, 63] on div "Section: Interpreting Information That a computer would ever beat a chess grand…" at bounding box center [227, 135] width 319 height 180
drag, startPoint x: 87, startPoint y: 86, endPoint x: 129, endPoint y: 83, distance: 42.2
click at [129, 83] on div "Section: Interpreting Information That a computer would ever beat a chess grand…" at bounding box center [227, 135] width 319 height 180
click at [152, 88] on div "Section: Interpreting Information That a computer would ever beat a chess grand…" at bounding box center [227, 135] width 319 height 180
drag, startPoint x: 166, startPoint y: 85, endPoint x: 193, endPoint y: 87, distance: 27.4
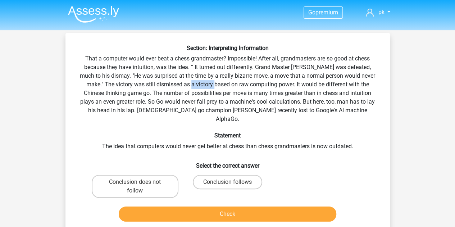
click at [193, 87] on div "Section: Interpreting Information That a computer would ever beat a chess grand…" at bounding box center [227, 135] width 319 height 180
click at [206, 87] on div "Section: Interpreting Information That a computer would ever beat a chess grand…" at bounding box center [227, 135] width 319 height 180
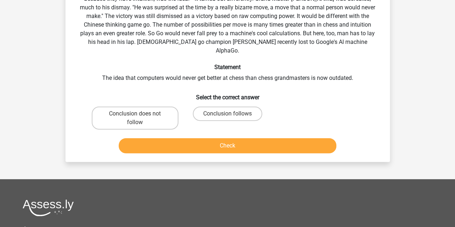
scroll to position [68, 0]
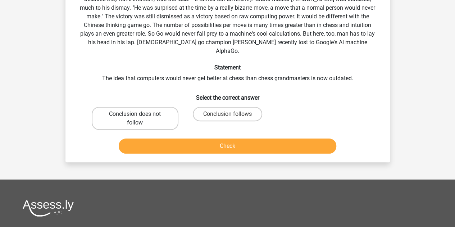
click at [158, 113] on label "Conclusion does not follow" at bounding box center [135, 118] width 87 height 23
click at [140, 114] on input "Conclusion does not follow" at bounding box center [137, 116] width 5 height 5
radio input "true"
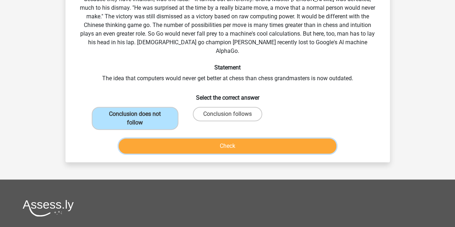
click at [187, 144] on button "Check" at bounding box center [228, 146] width 218 height 15
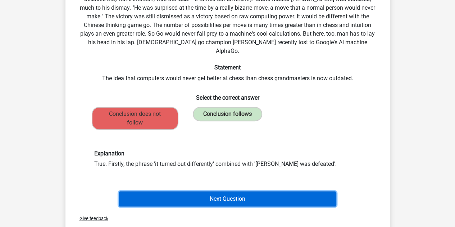
click at [221, 195] on button "Next Question" at bounding box center [228, 199] width 218 height 15
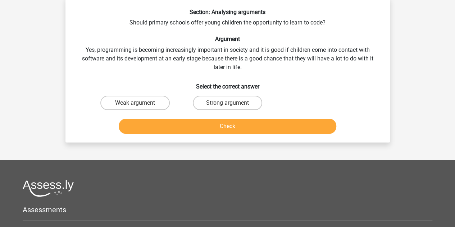
scroll to position [33, 0]
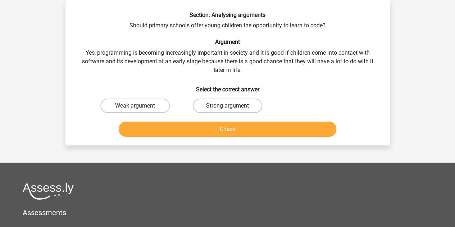
click at [223, 108] on label "Strong argument" at bounding box center [227, 106] width 69 height 14
click at [228, 108] on input "Strong argument" at bounding box center [230, 108] width 5 height 5
radio input "true"
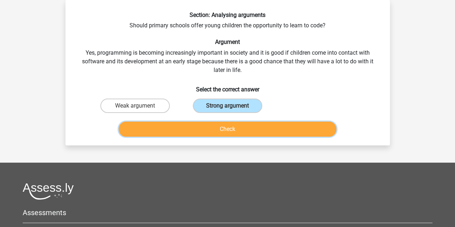
click at [225, 125] on button "Check" at bounding box center [228, 129] width 218 height 15
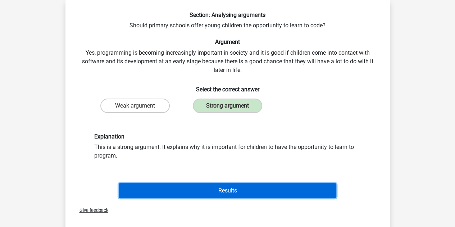
click at [226, 194] on button "Results" at bounding box center [228, 190] width 218 height 15
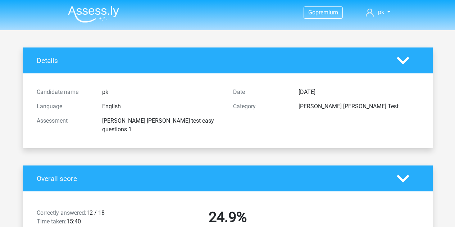
scroll to position [1478, 0]
